Goal: Find specific page/section: Find specific page/section

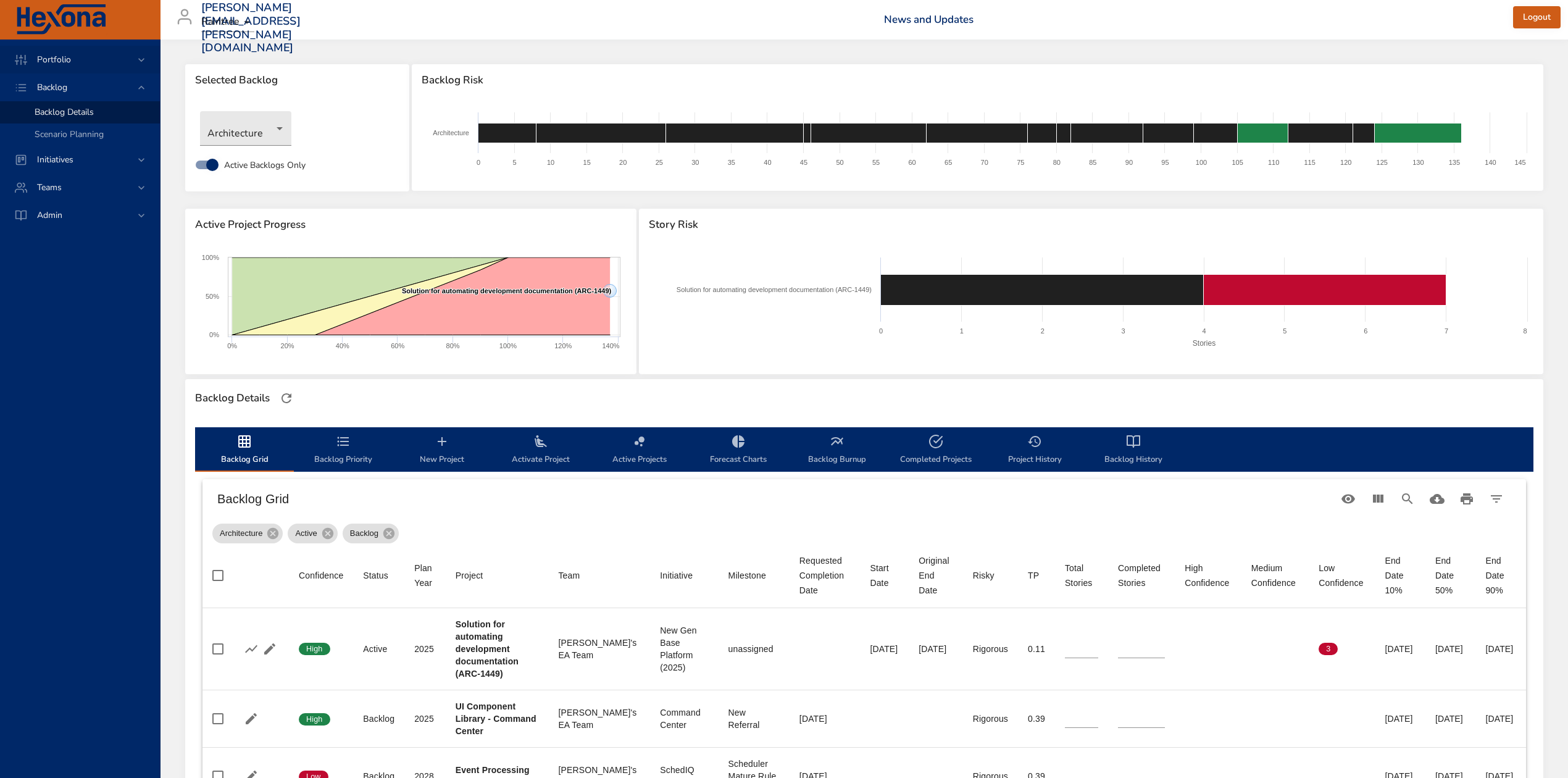
click at [62, 63] on span "Portfolio" at bounding box center [54, 60] width 54 height 12
click at [53, 85] on span "Risk Dashboard" at bounding box center [64, 84] width 60 height 12
click at [142, 157] on icon at bounding box center [141, 160] width 12 height 12
click at [87, 158] on span "Milestone Details" at bounding box center [68, 162] width 67 height 12
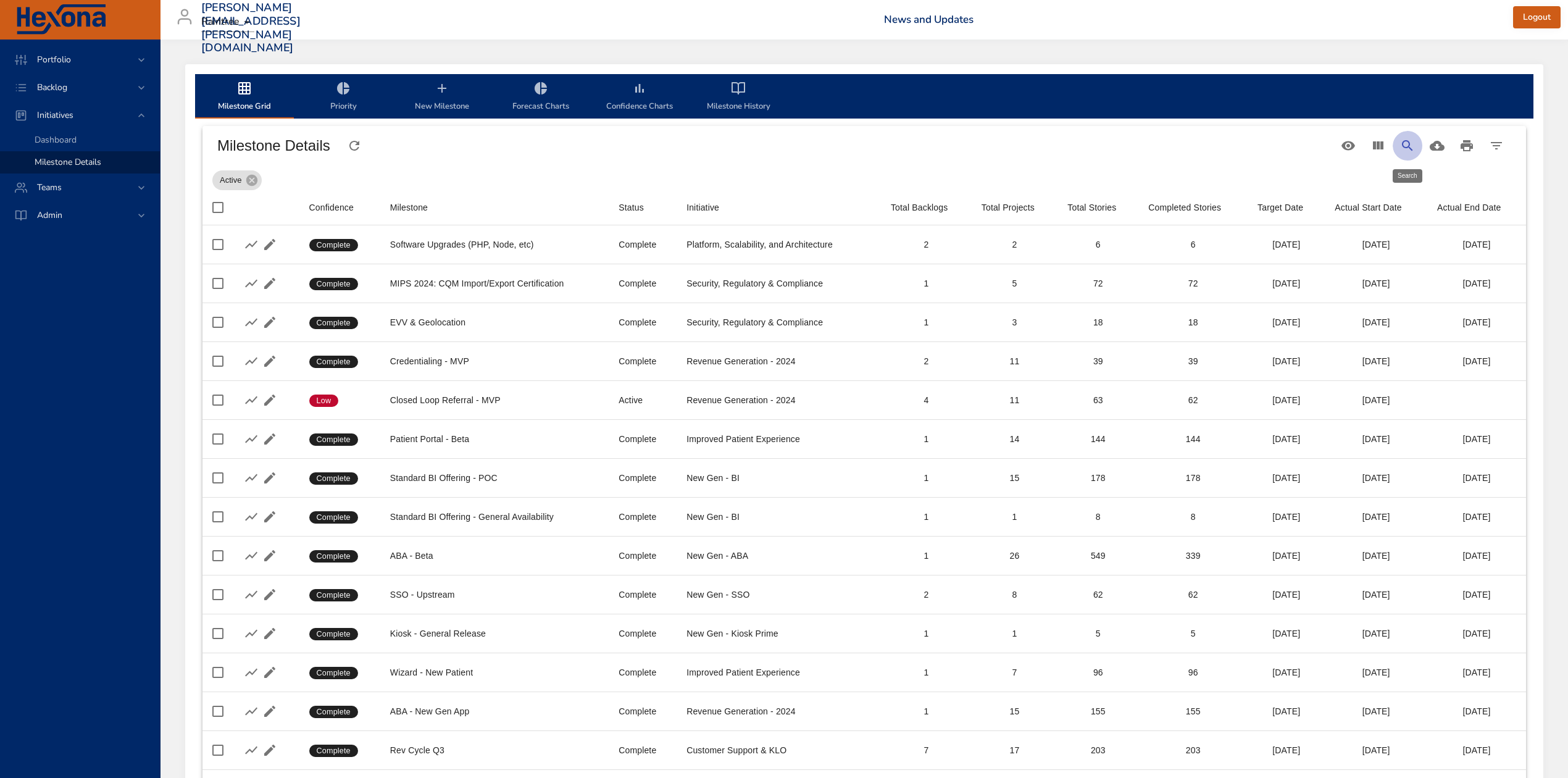
click at [1411, 142] on icon "Search" at bounding box center [1407, 145] width 15 height 15
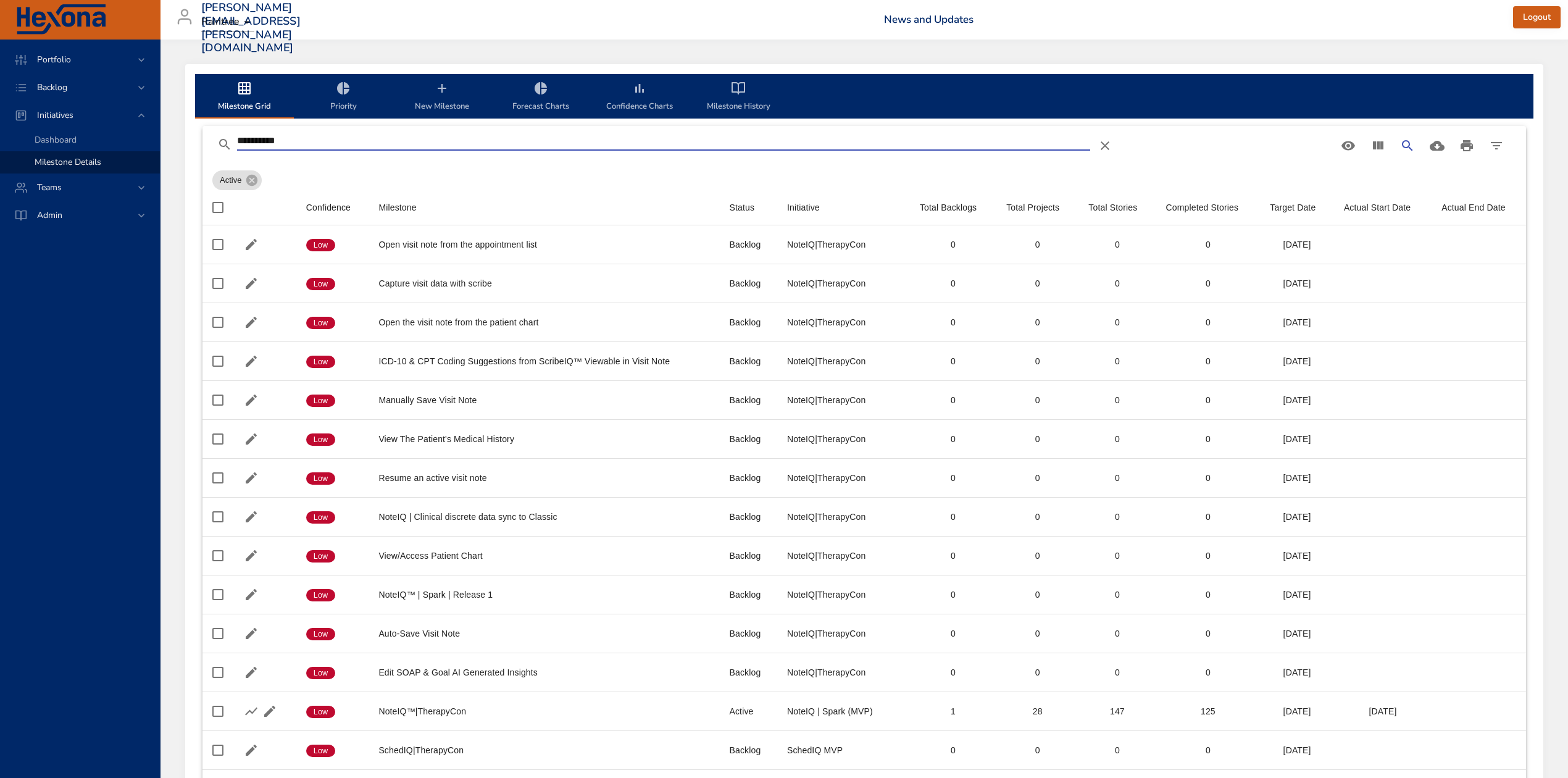
type input "**********"
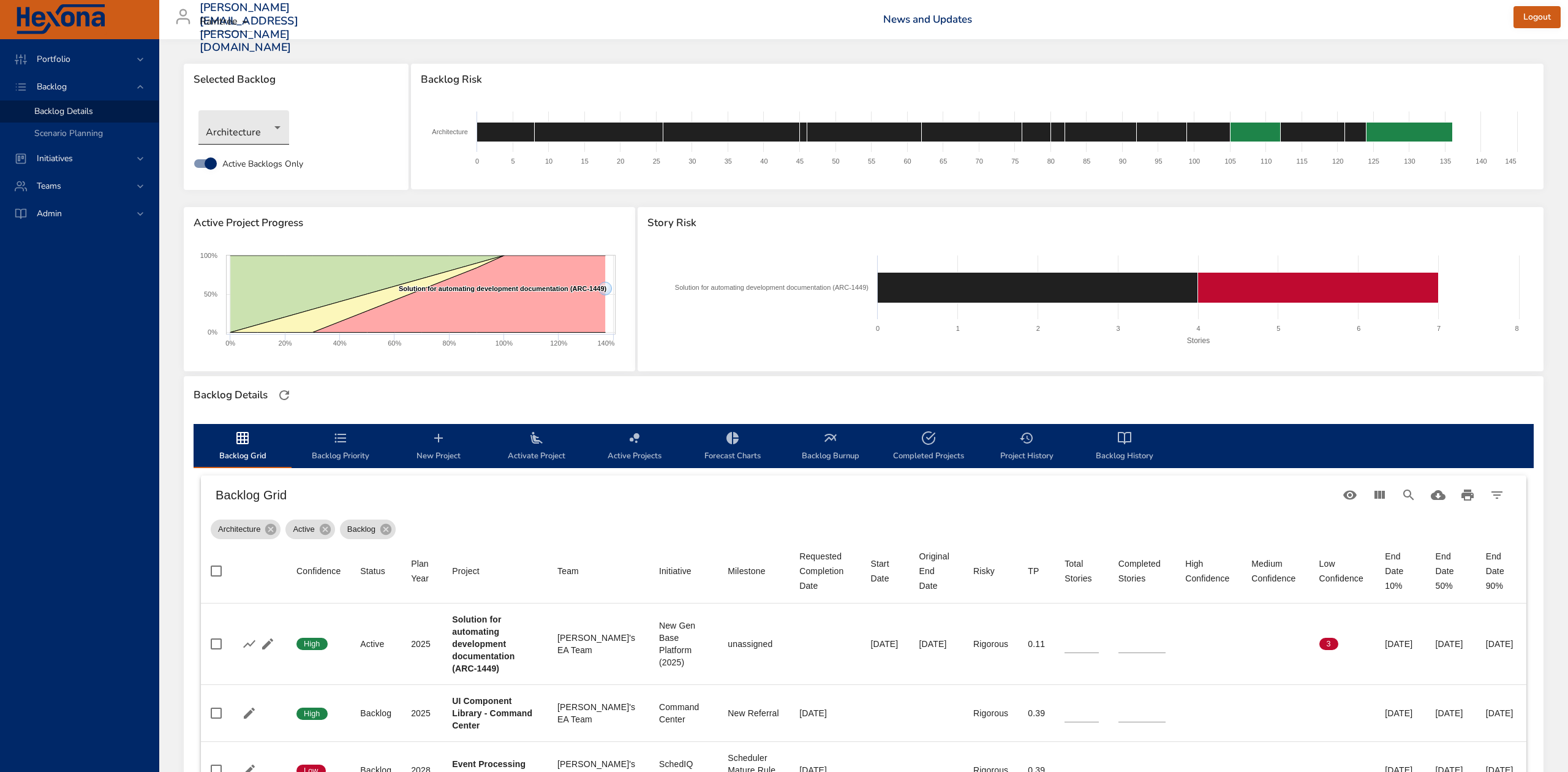
click at [272, 128] on body "Portfolio Backlog Backlog Details Scenario Planning Initiatives Teams Admin ste…" at bounding box center [784, 386] width 1568 height 772
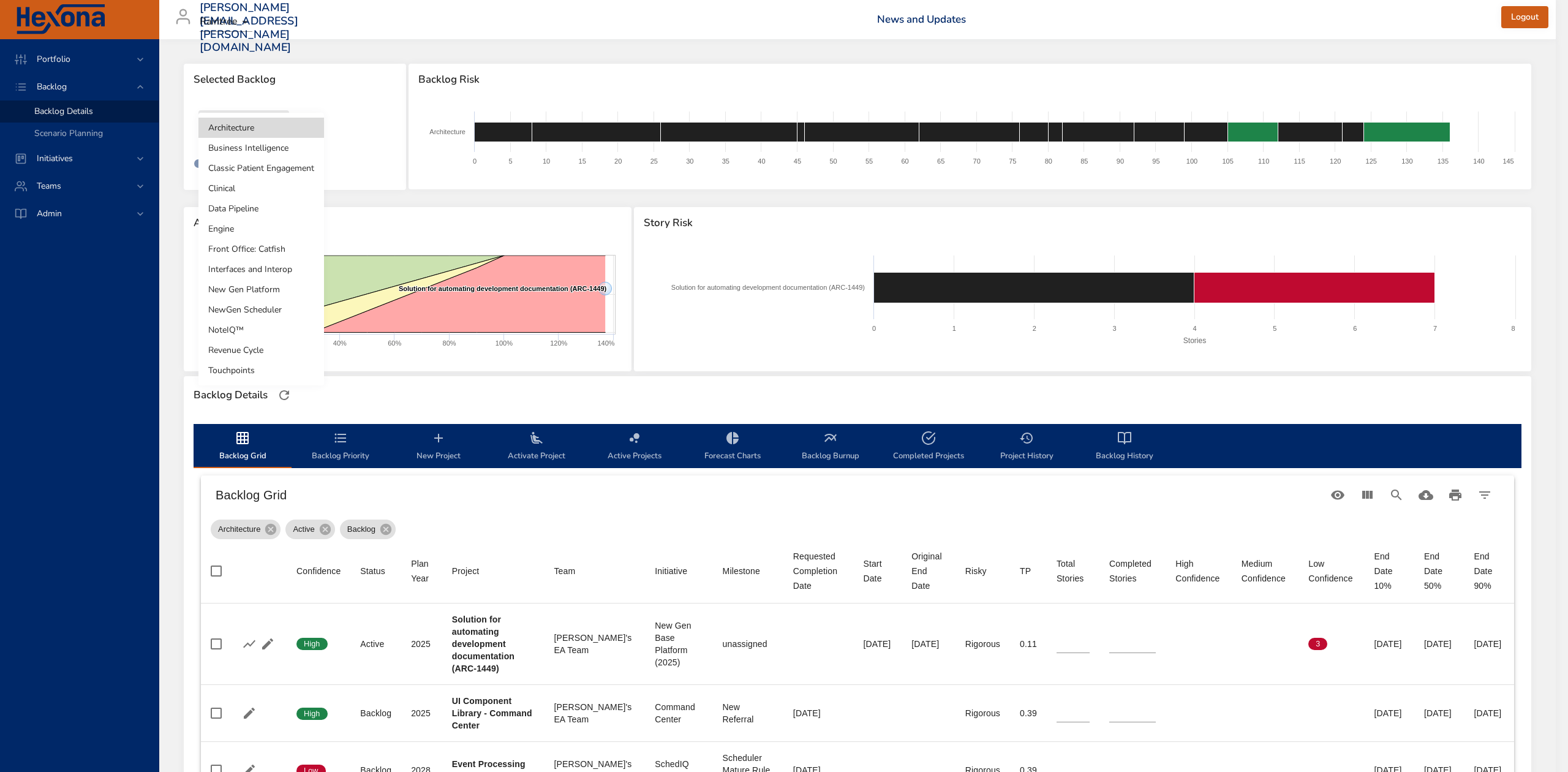
click at [230, 366] on li "Touchpoints" at bounding box center [261, 370] width 126 height 20
